Goal: Register for event/course

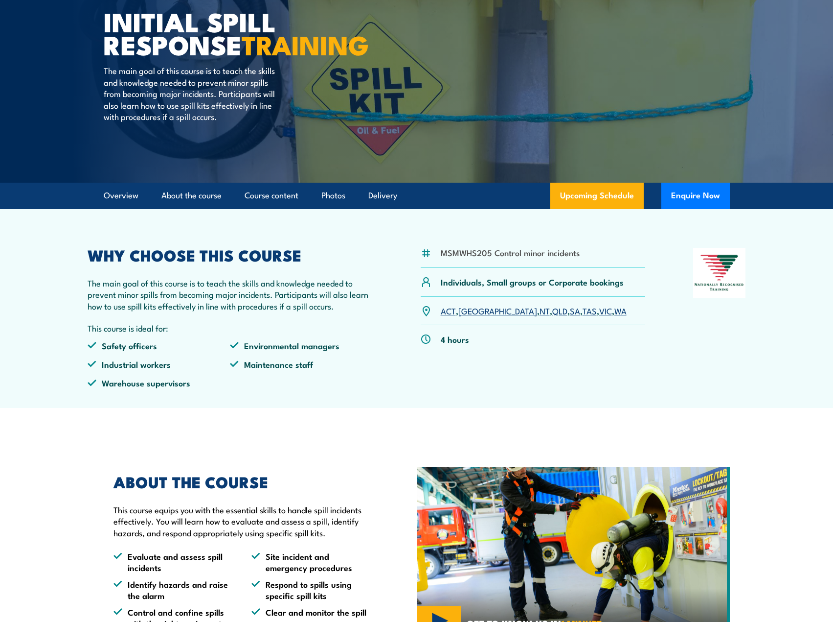
scroll to position [147, 0]
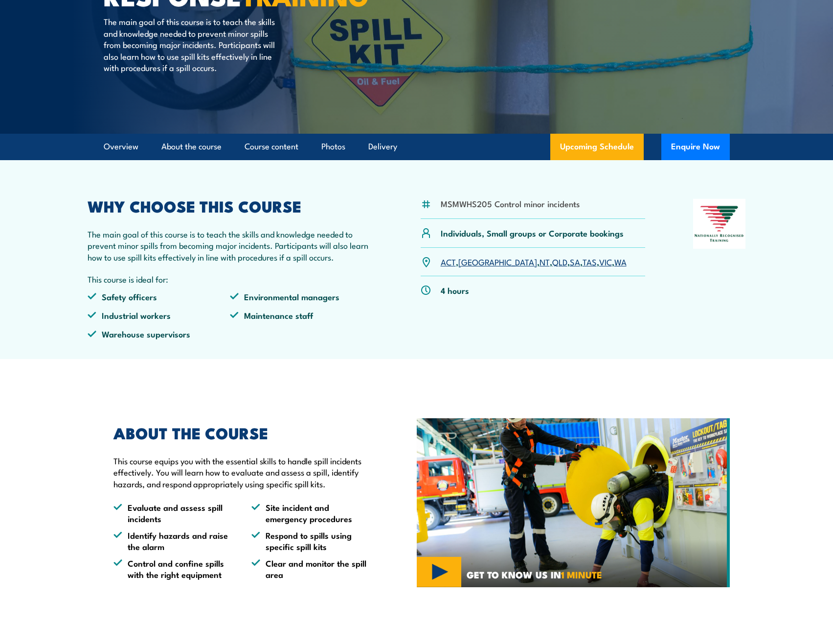
click at [615, 261] on link "WA" at bounding box center [621, 261] width 12 height 12
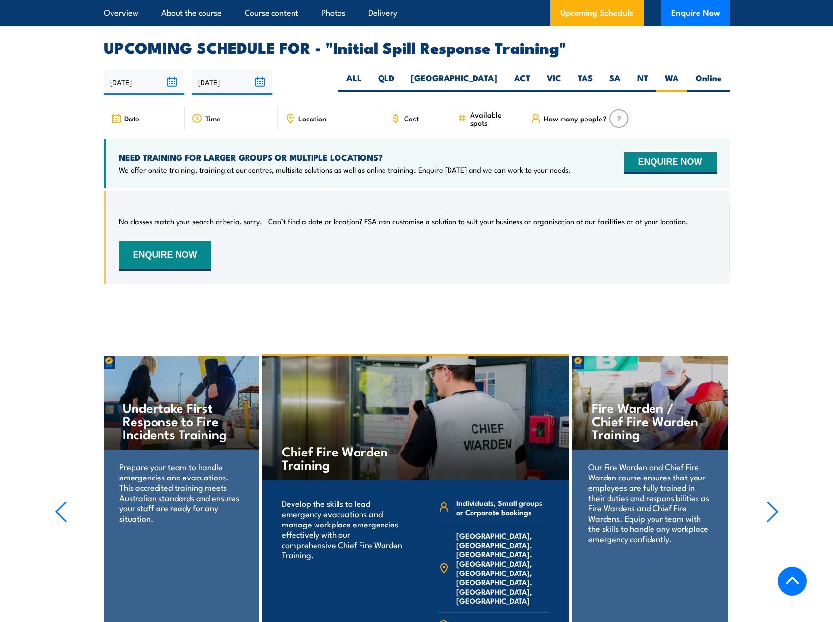
scroll to position [1450, 0]
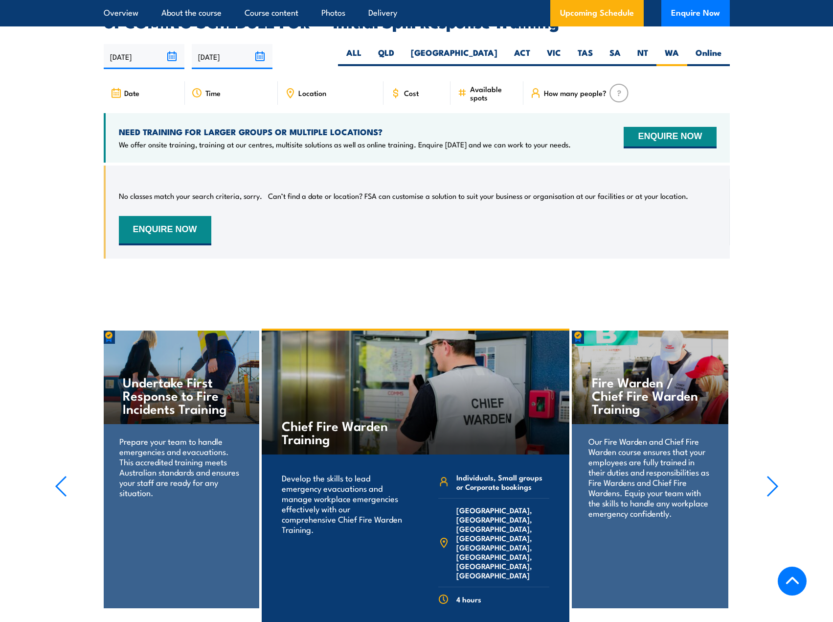
click at [407, 89] on span "Cost" at bounding box center [411, 93] width 15 height 8
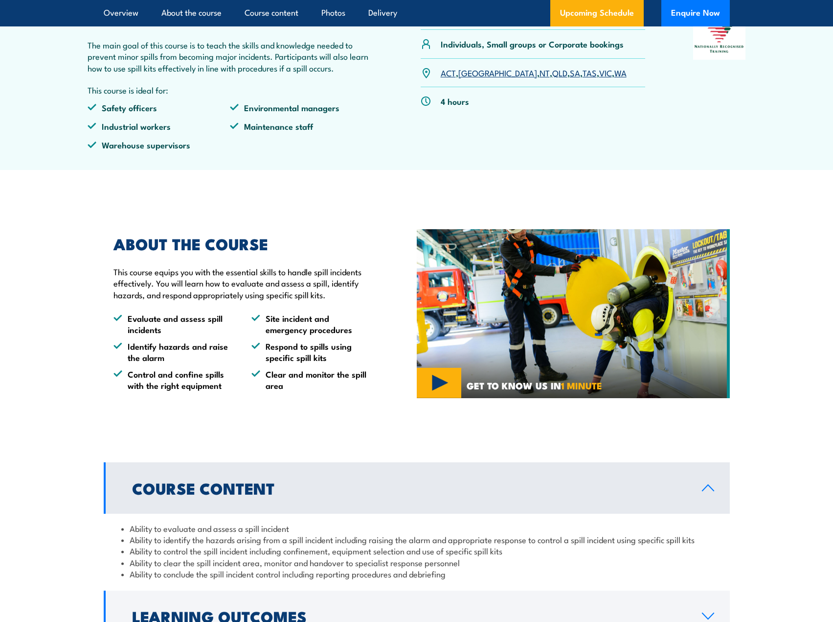
scroll to position [0, 0]
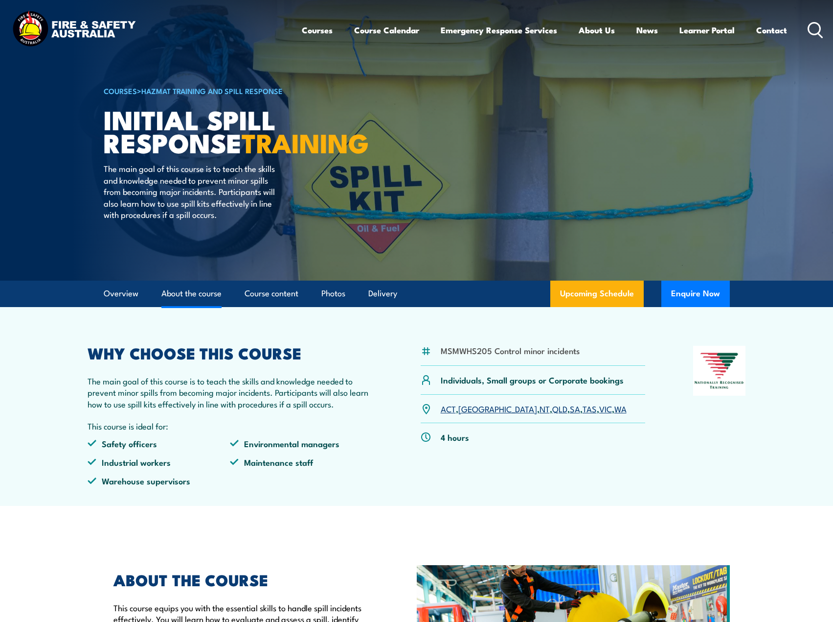
click at [192, 296] on link "About the course" at bounding box center [192, 293] width 60 height 26
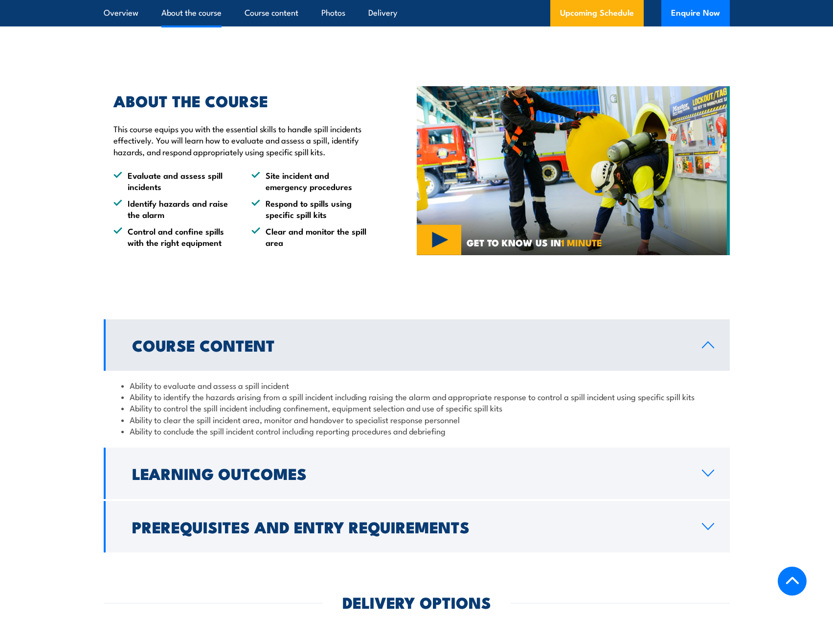
scroll to position [487, 0]
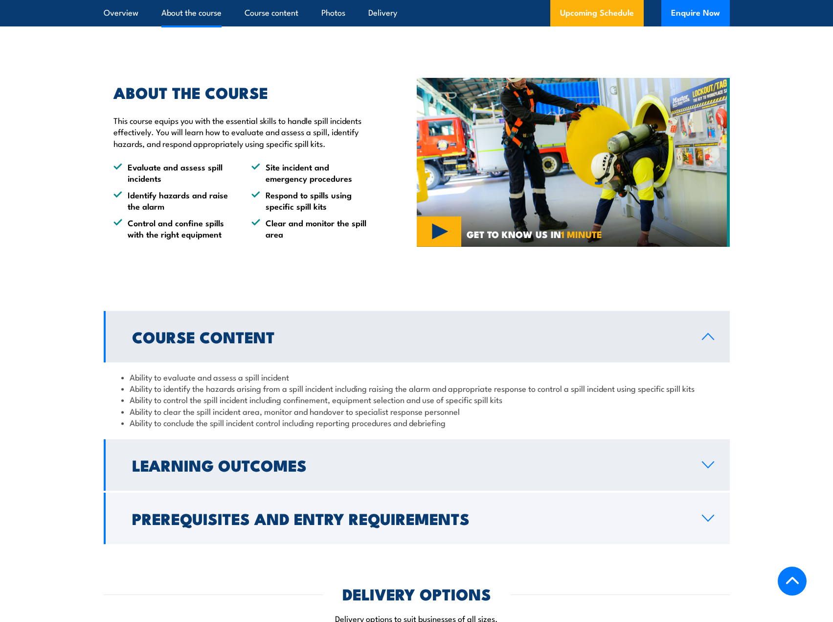
click at [709, 470] on link "Learning Outcomes" at bounding box center [417, 464] width 626 height 51
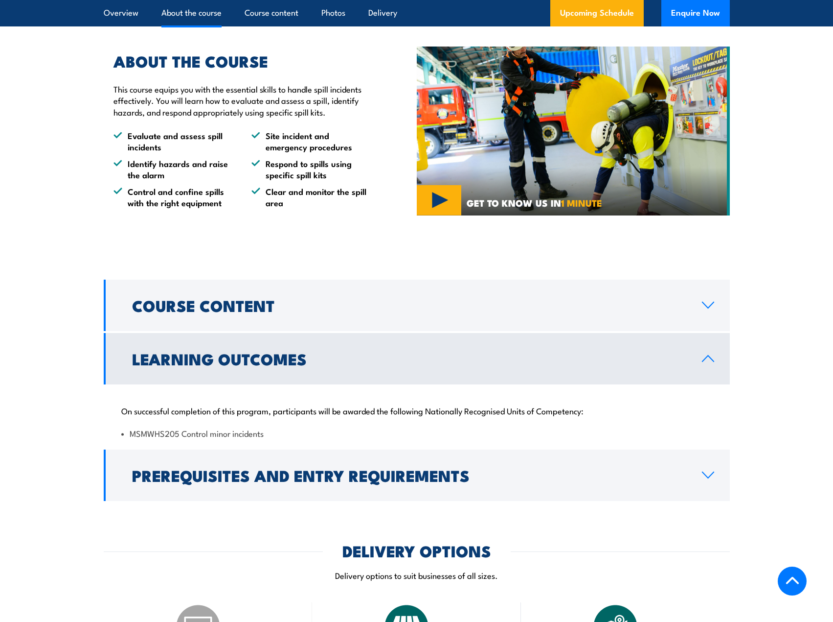
scroll to position [536, 0]
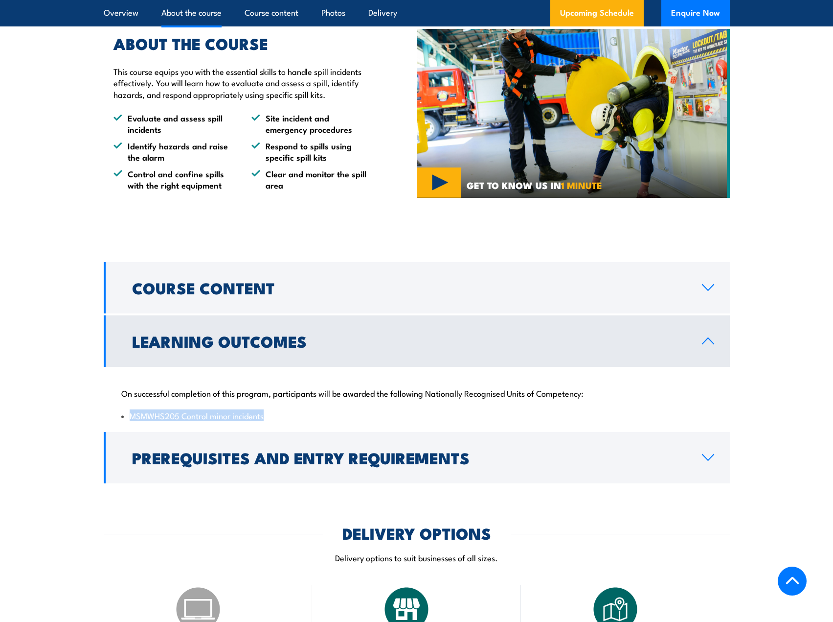
drag, startPoint x: 264, startPoint y: 415, endPoint x: 128, endPoint y: 418, distance: 135.6
click at [129, 420] on li "MSMWHS205 Control minor incidents" at bounding box center [416, 415] width 591 height 11
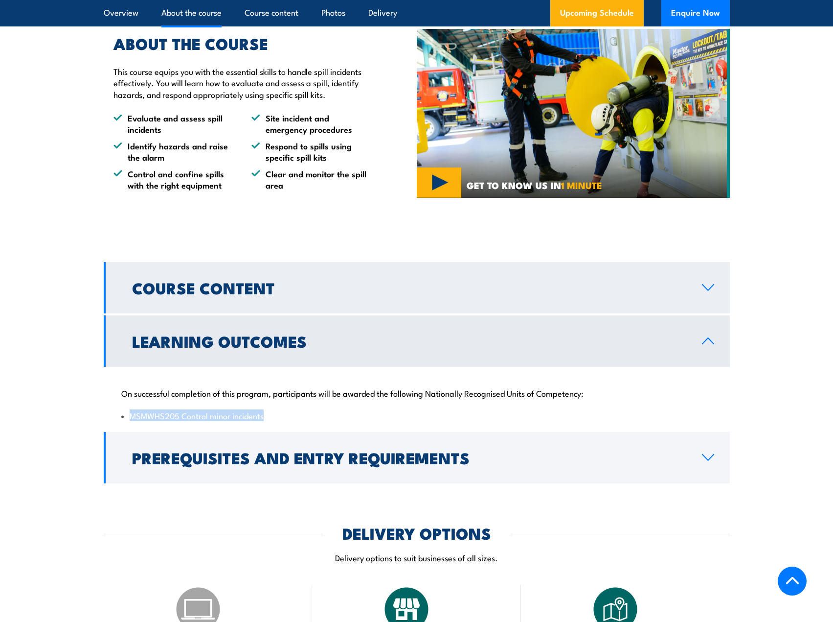
click at [208, 280] on h2 "Course Content" at bounding box center [409, 287] width 555 height 14
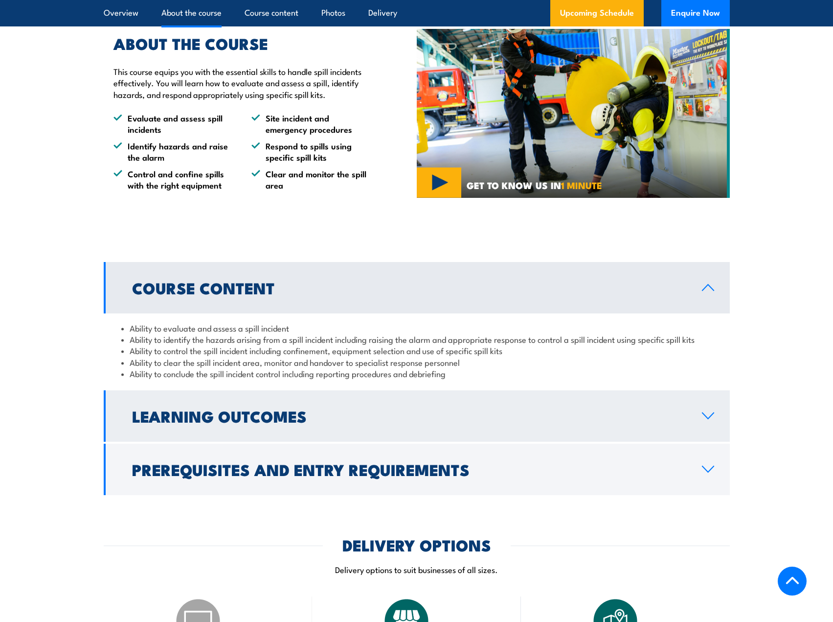
click at [295, 410] on h2 "Learning Outcomes" at bounding box center [409, 416] width 555 height 14
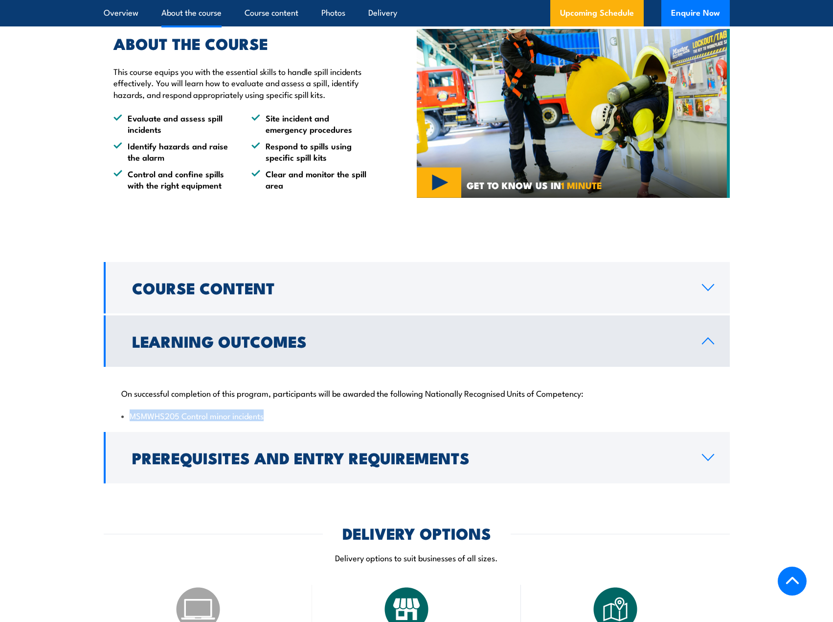
copy li "MSMWHS205 Control minor incidents"
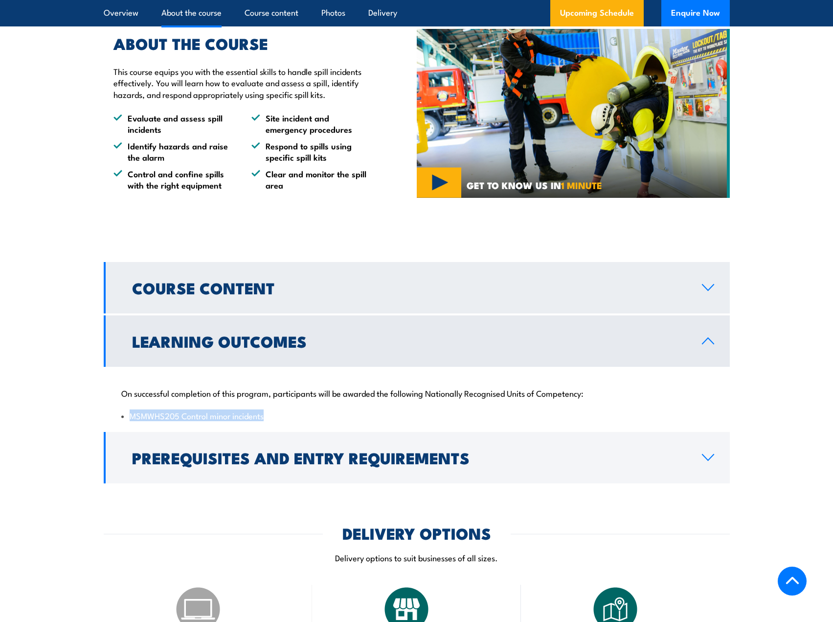
click at [361, 283] on h2 "Course Content" at bounding box center [409, 287] width 555 height 14
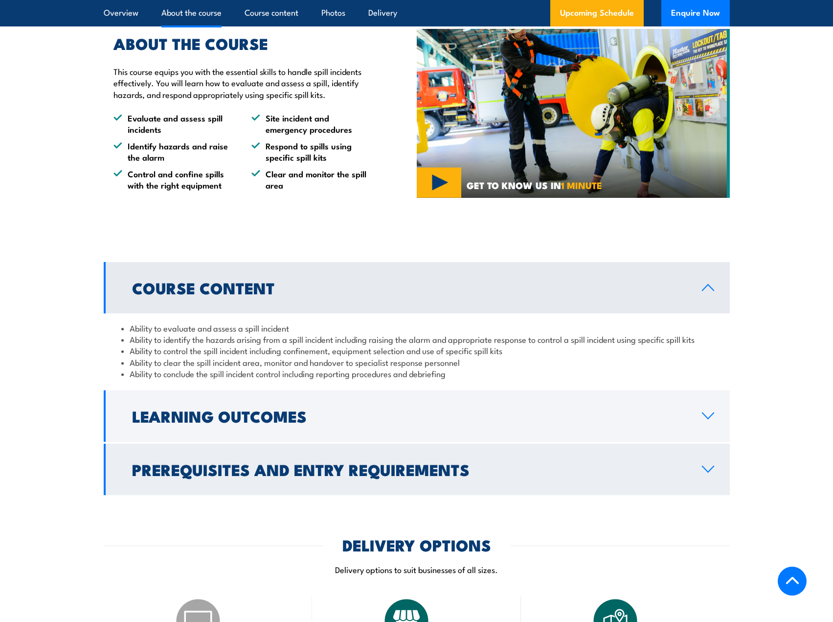
click at [351, 474] on h2 "Prerequisites and Entry Requirements" at bounding box center [409, 469] width 555 height 14
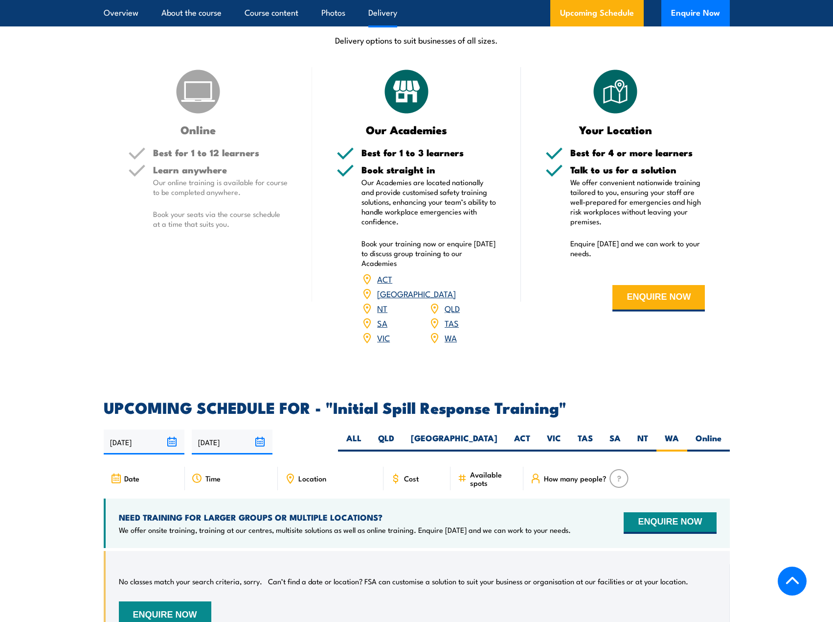
scroll to position [1123, 0]
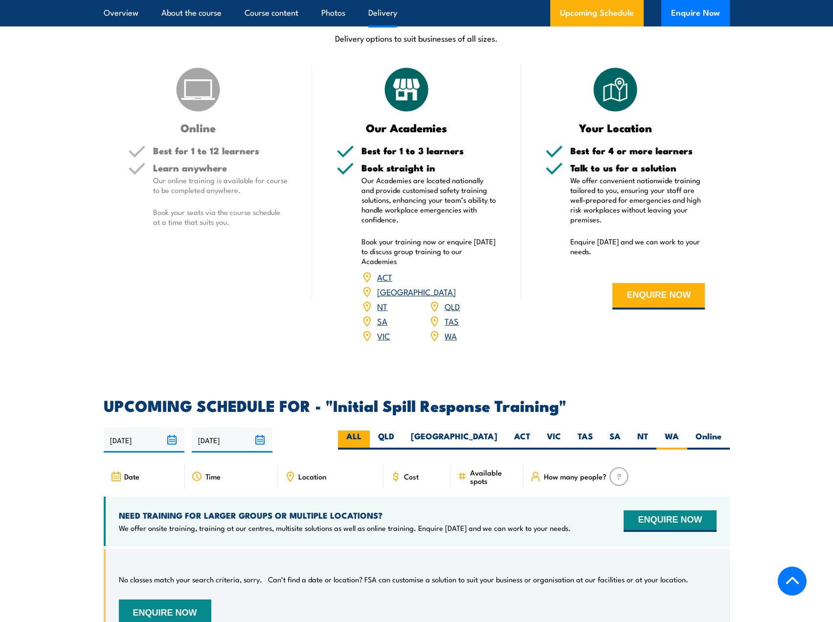
click at [370, 430] on label "ALL" at bounding box center [354, 439] width 32 height 19
click at [368, 430] on input "ALL" at bounding box center [365, 433] width 6 height 6
radio input "true"
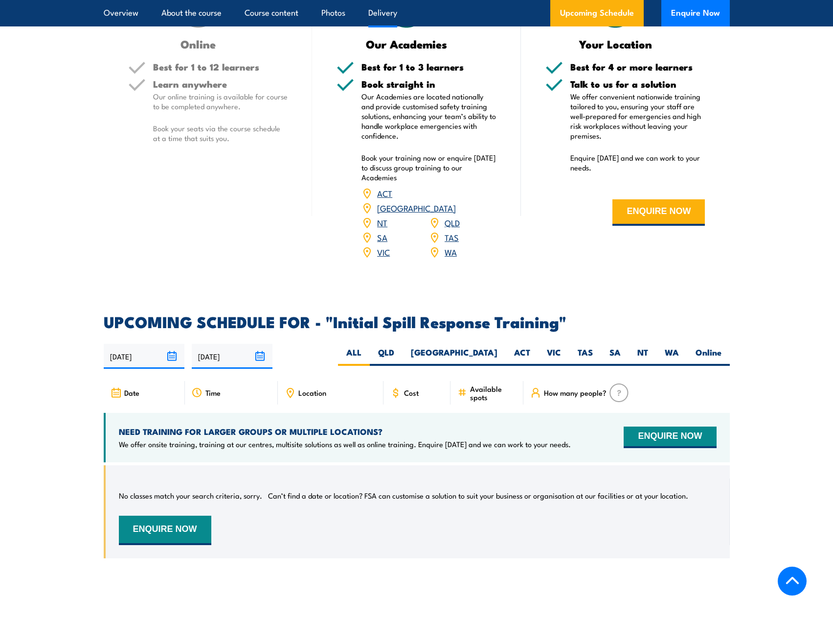
scroll to position [1221, 0]
